Goal: Information Seeking & Learning: Learn about a topic

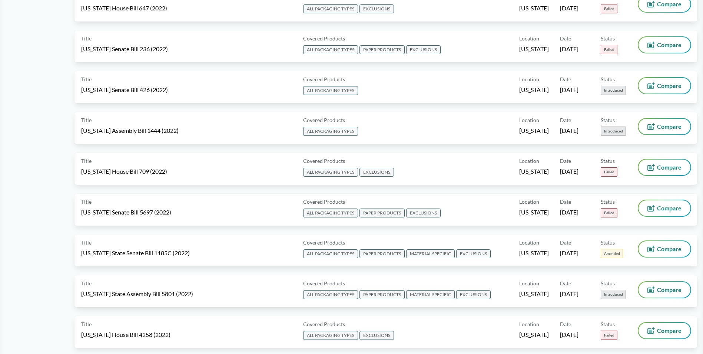
scroll to position [3520, 0]
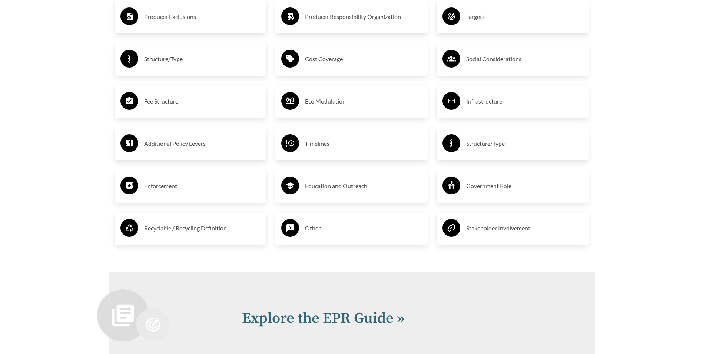
scroll to position [1260, 0]
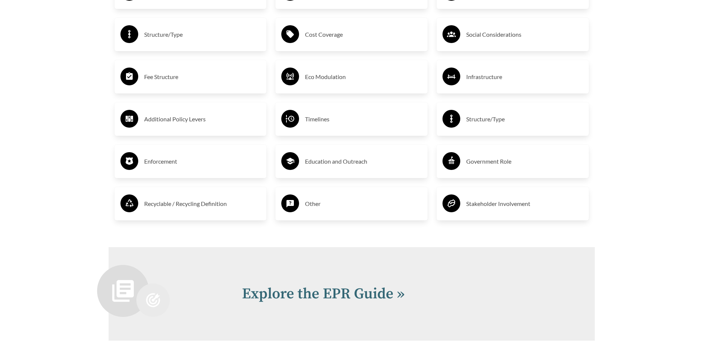
scroll to position [1297, 0]
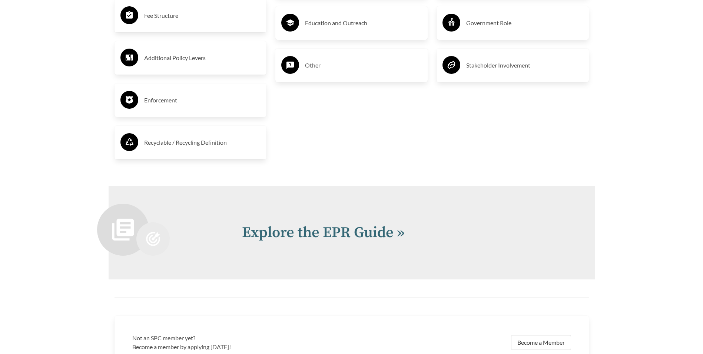
scroll to position [1408, 0]
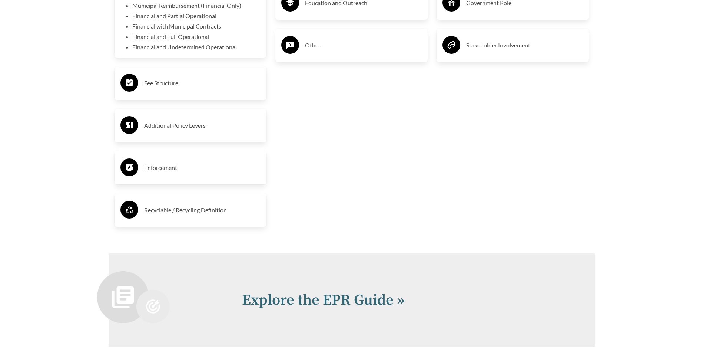
scroll to position [1482, 0]
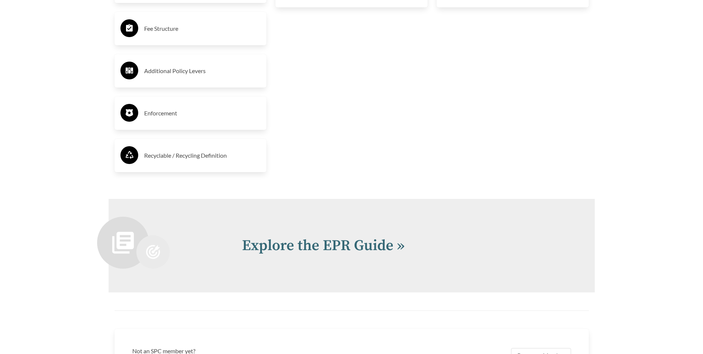
click at [196, 39] on div "Fee Structure" at bounding box center [190, 28] width 140 height 21
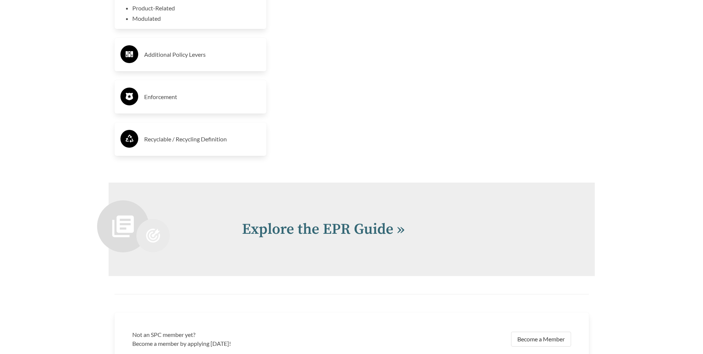
scroll to position [1593, 0]
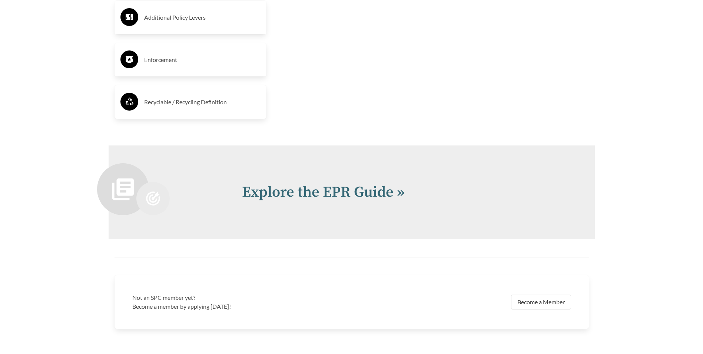
click at [191, 23] on h3 "Additional Policy Levers" at bounding box center [202, 17] width 117 height 12
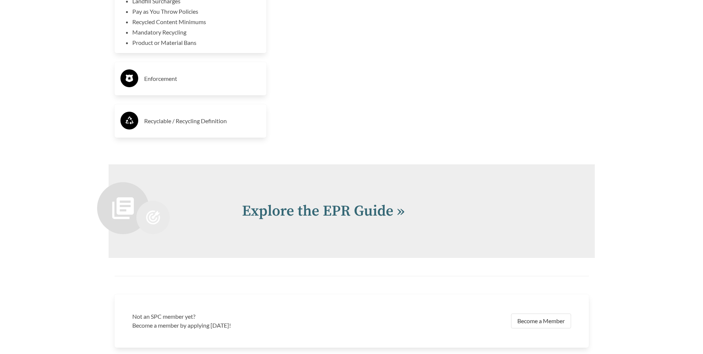
scroll to position [1667, 0]
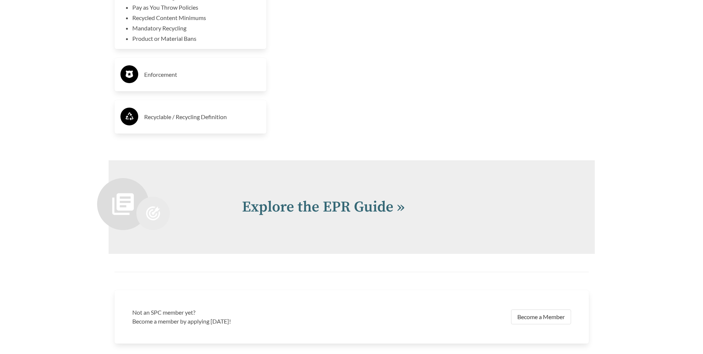
click at [190, 80] on h3 "Enforcement" at bounding box center [202, 75] width 117 height 12
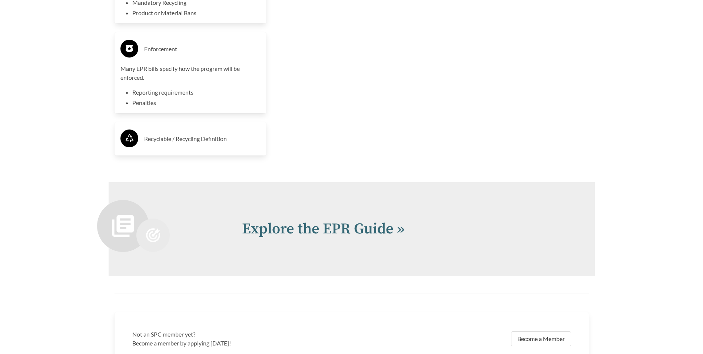
scroll to position [1705, 0]
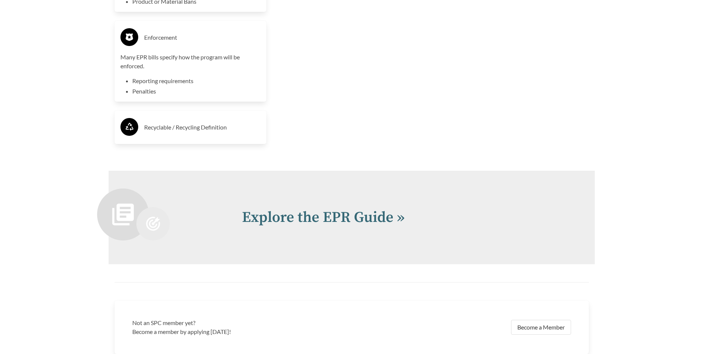
click at [207, 133] on h3 "Recyclable / Recycling Definition" at bounding box center [202, 127] width 117 height 12
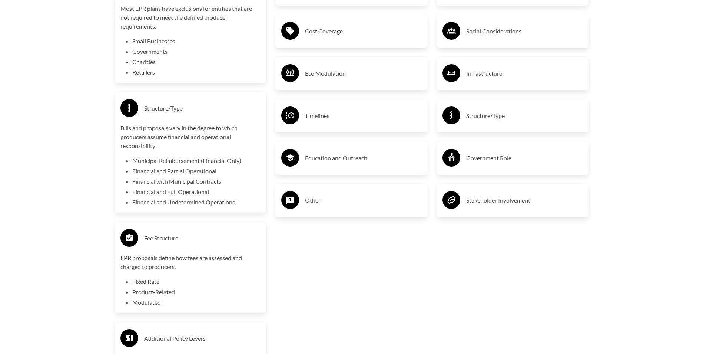
scroll to position [1186, 0]
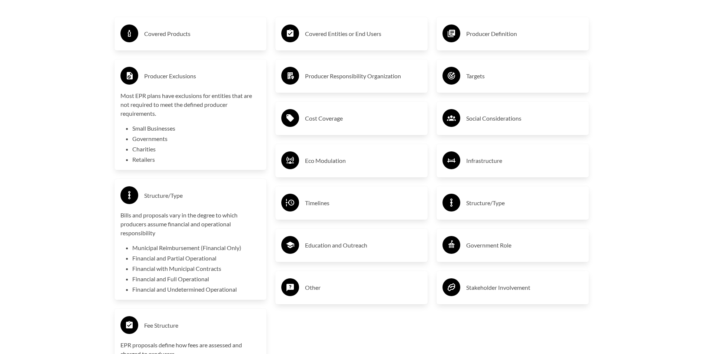
click at [364, 40] on h3 "Covered Entities or End Users" at bounding box center [363, 34] width 117 height 12
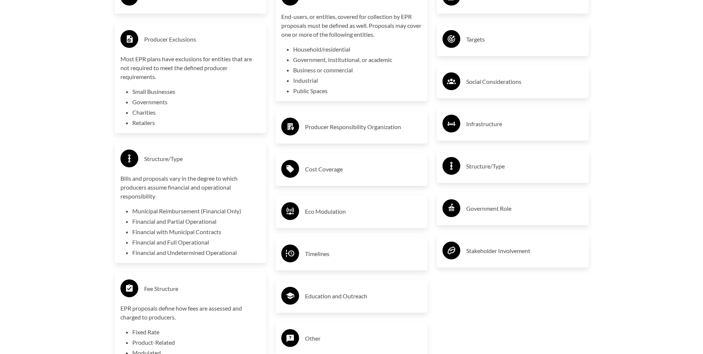
scroll to position [1297, 0]
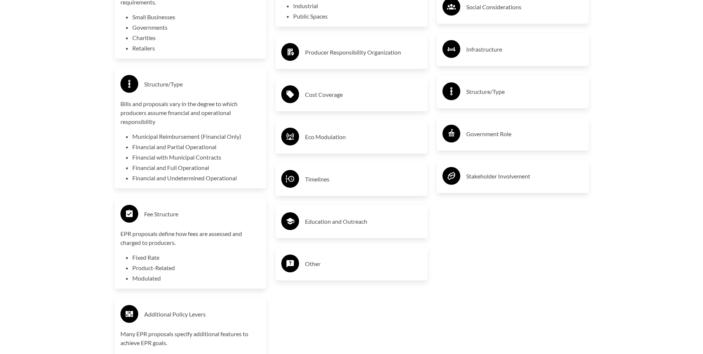
click at [368, 58] on h3 "Producer Responsibility Organization" at bounding box center [363, 52] width 117 height 12
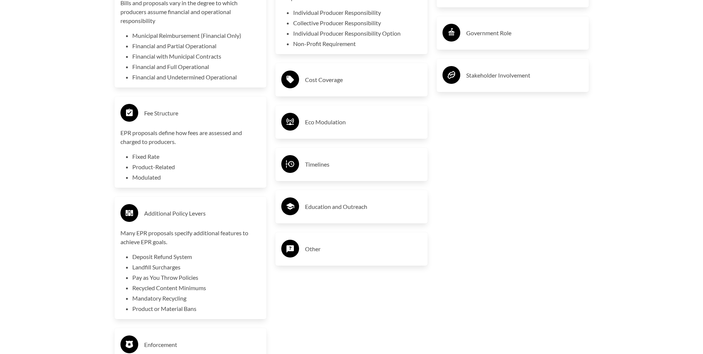
scroll to position [1408, 0]
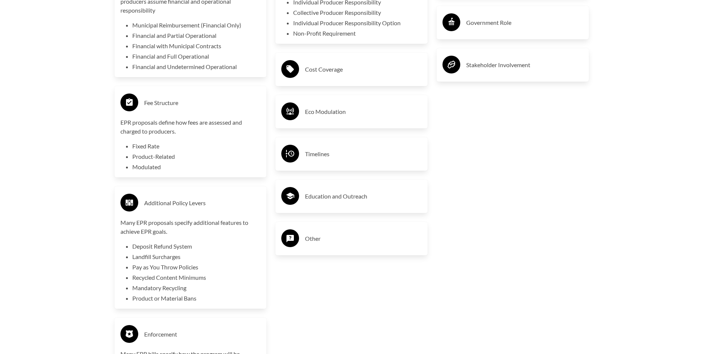
click at [363, 75] on h3 "Cost Coverage" at bounding box center [363, 69] width 117 height 12
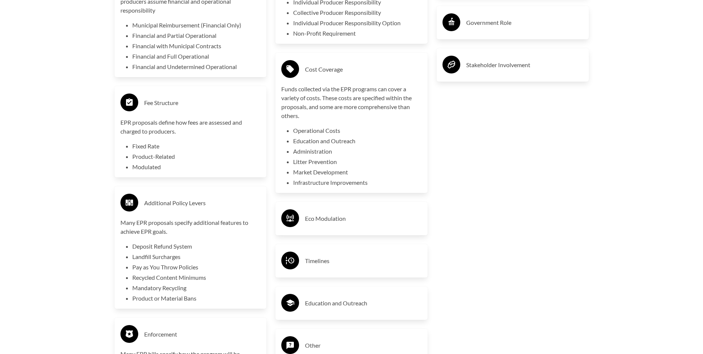
scroll to position [1556, 0]
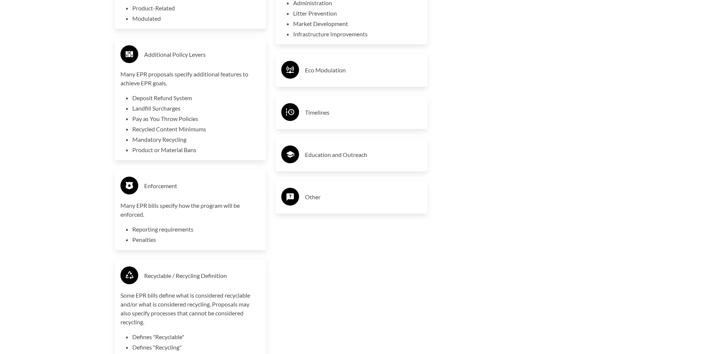
click at [349, 81] on div "Eco Modulation" at bounding box center [351, 69] width 140 height 21
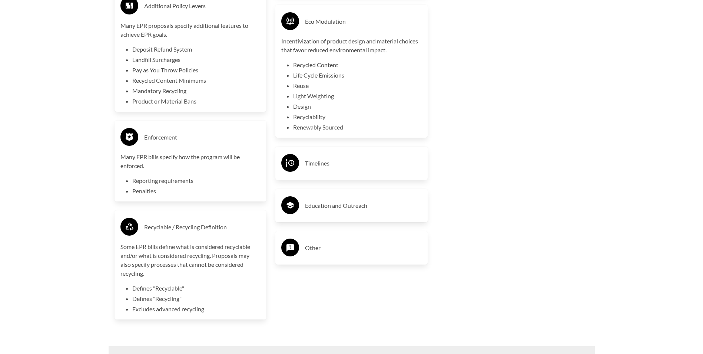
scroll to position [1742, 0]
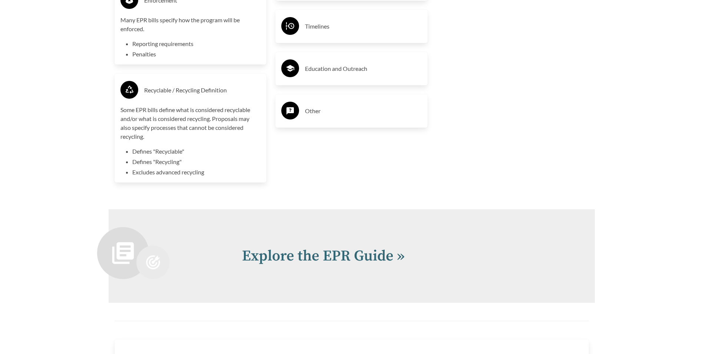
click at [351, 32] on h3 "Timelines" at bounding box center [363, 26] width 117 height 12
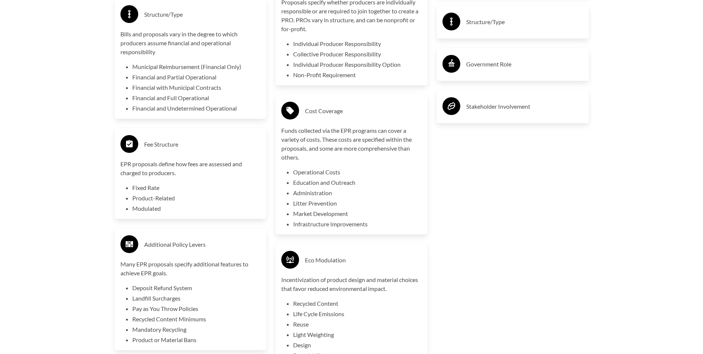
scroll to position [1260, 0]
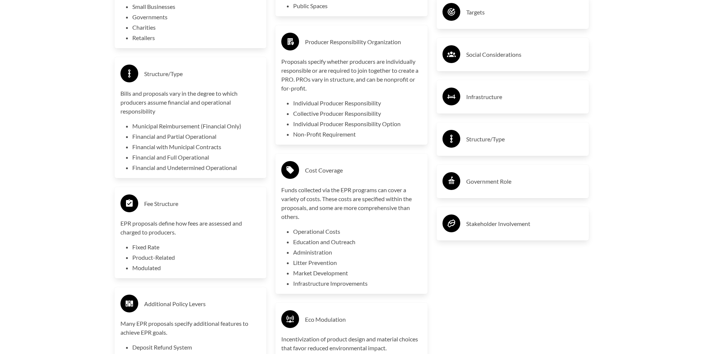
scroll to position [1371, 0]
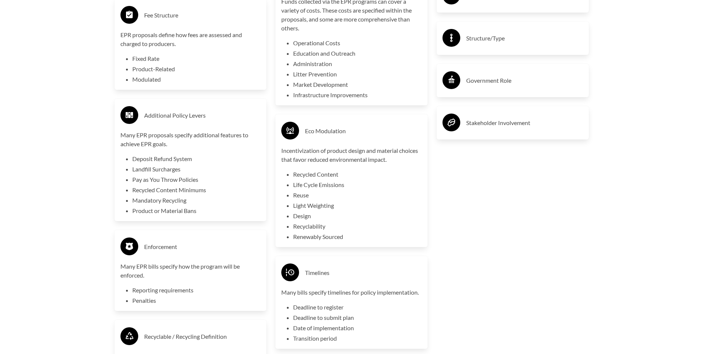
scroll to position [1519, 0]
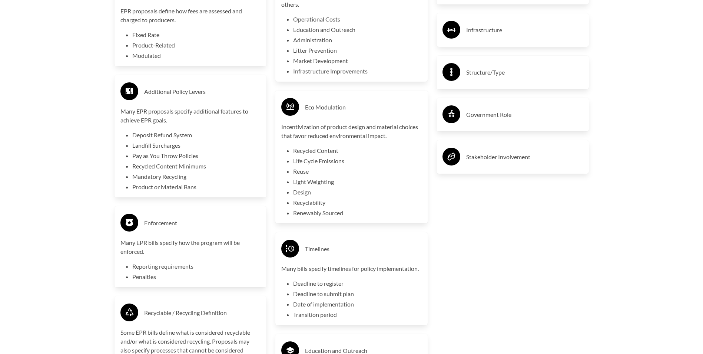
click at [541, 36] on h3 "Infrastructure" at bounding box center [524, 30] width 117 height 12
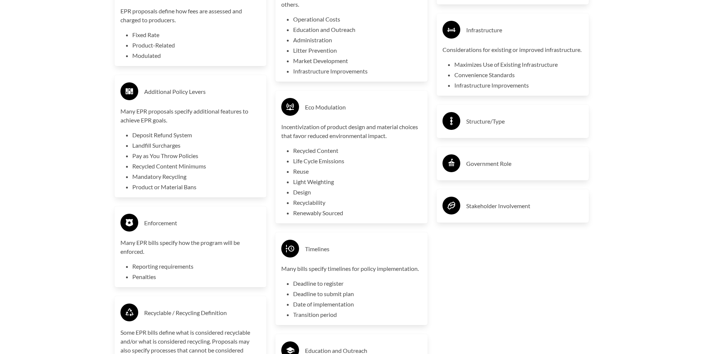
click at [539, 127] on h3 "Structure/Type" at bounding box center [524, 121] width 117 height 12
